Goal: Obtain resource: Obtain resource

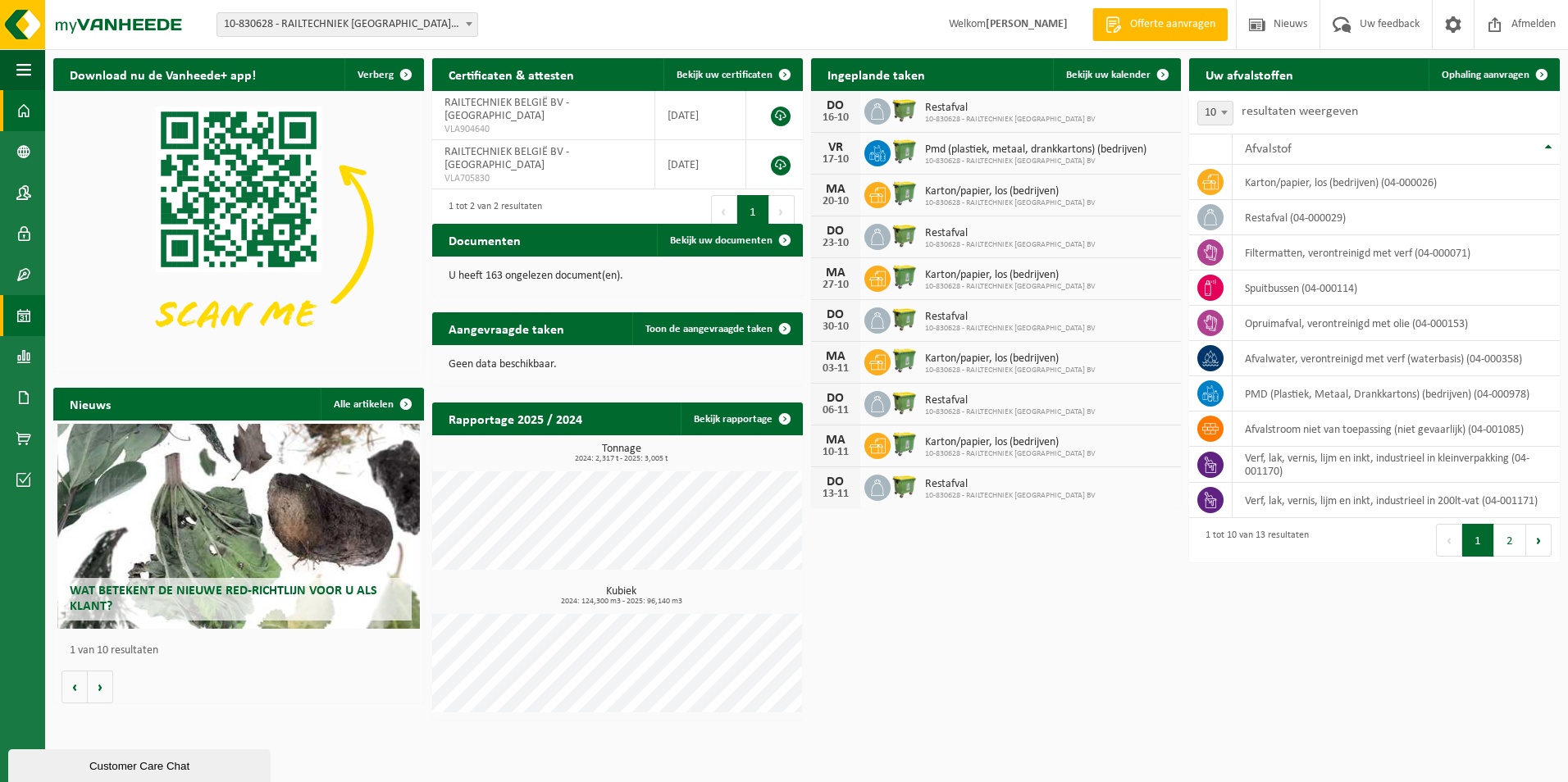
click at [29, 312] on span at bounding box center [23, 316] width 14 height 41
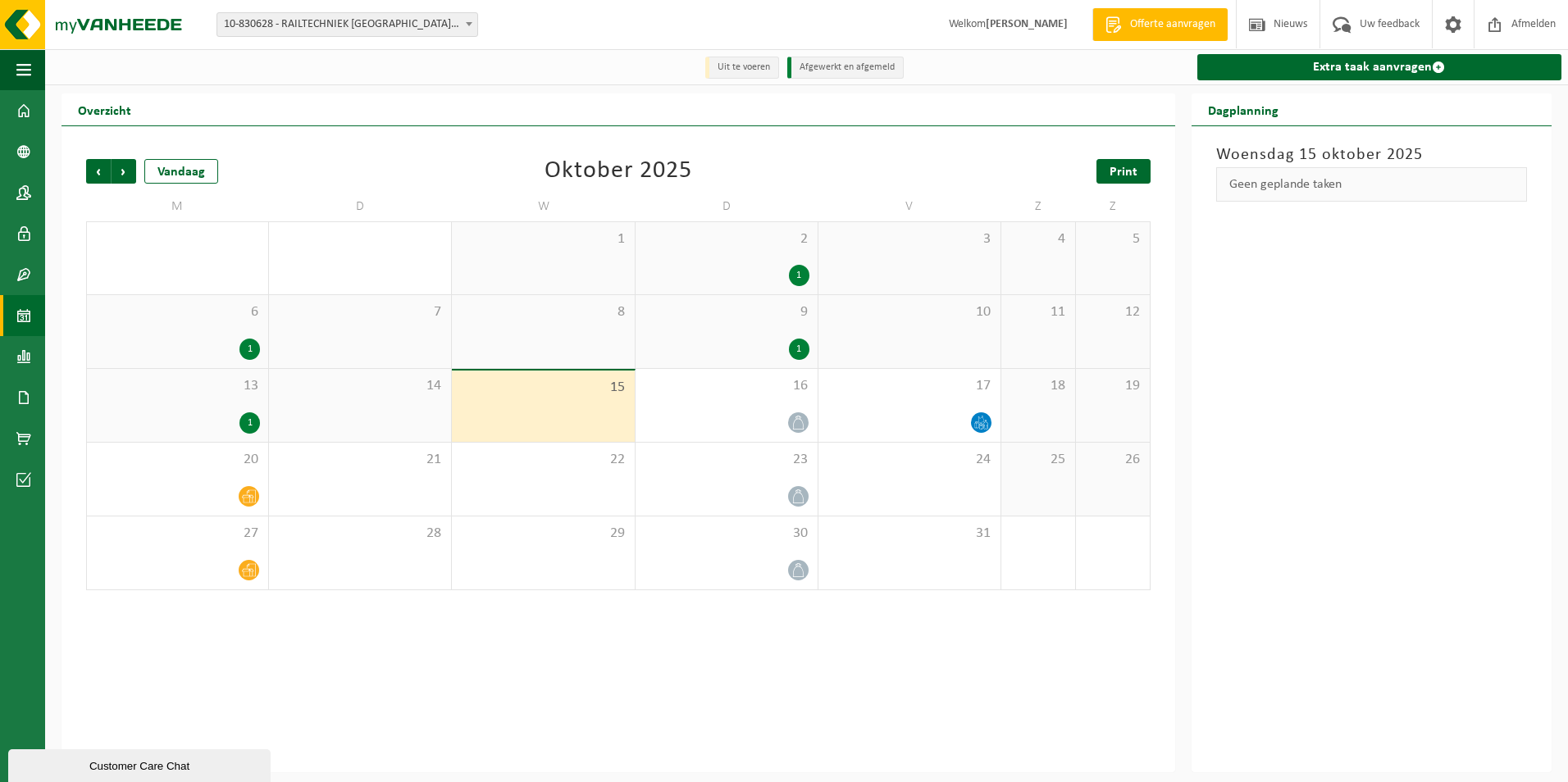
click at [1112, 169] on span "Print" at bounding box center [1123, 172] width 28 height 13
click at [19, 315] on span at bounding box center [23, 316] width 14 height 41
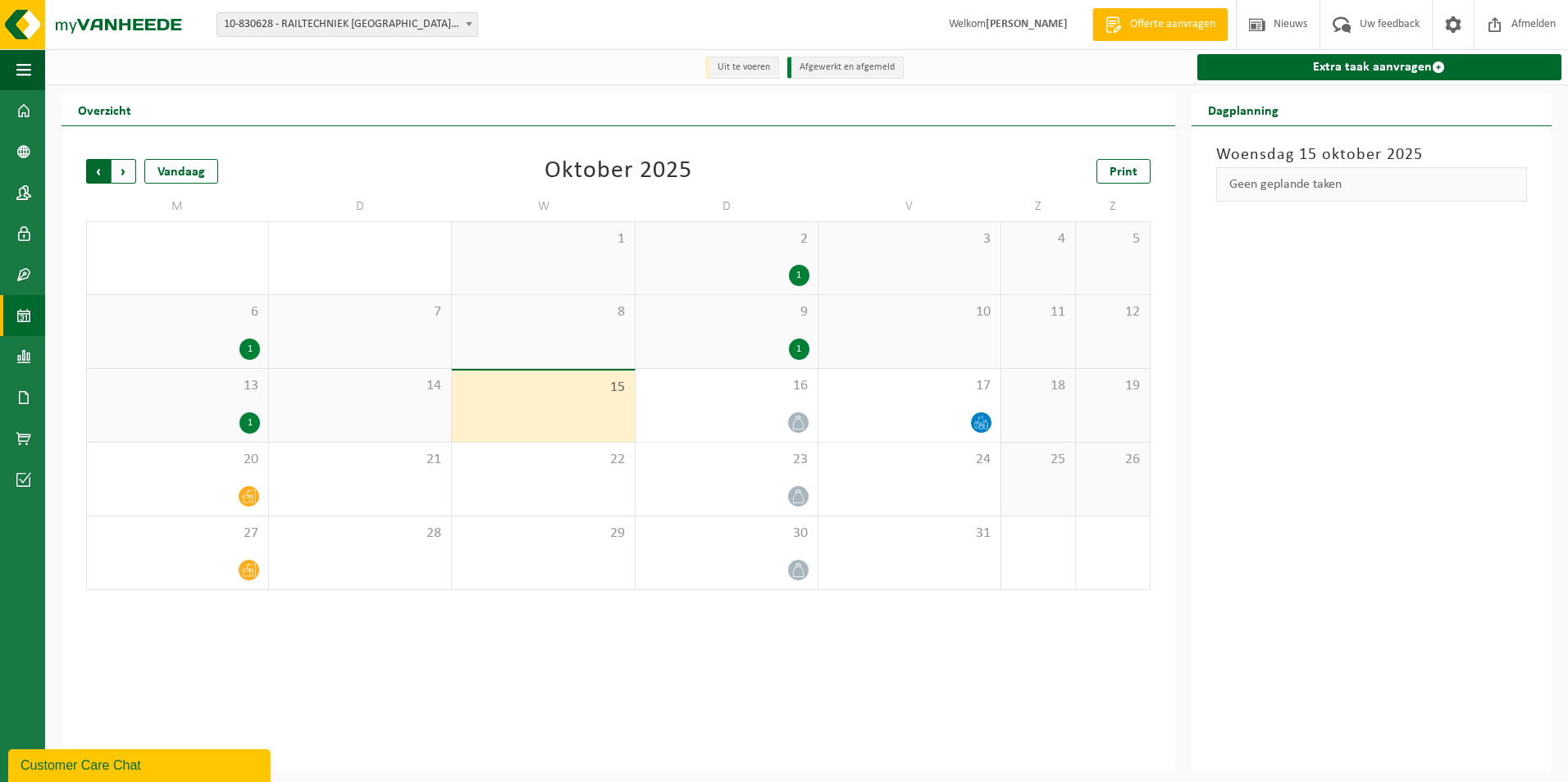
click at [122, 175] on span "Volgende" at bounding box center [124, 171] width 25 height 25
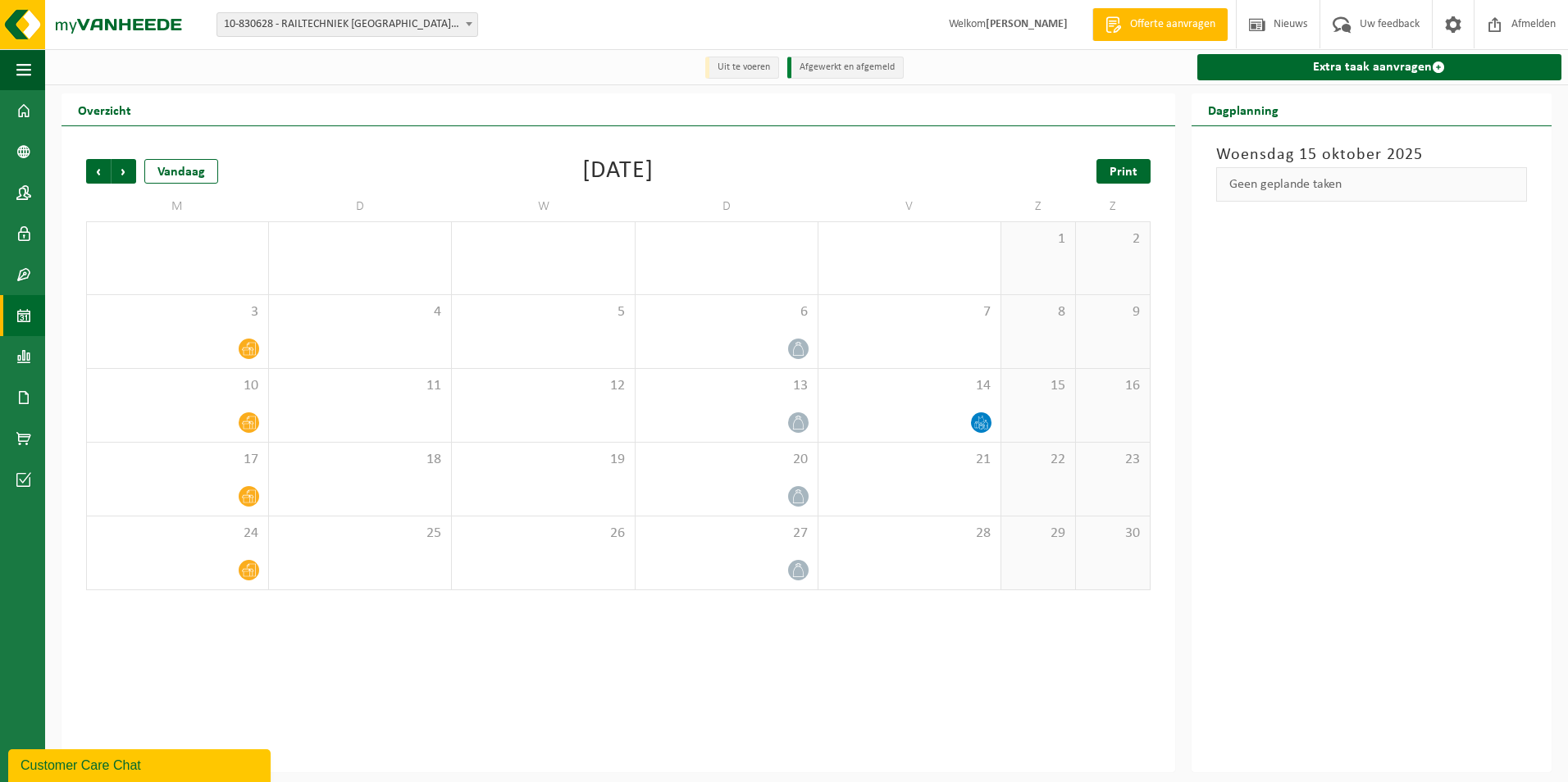
click at [1116, 164] on link "Print" at bounding box center [1124, 171] width 54 height 25
